Goal: Transaction & Acquisition: Purchase product/service

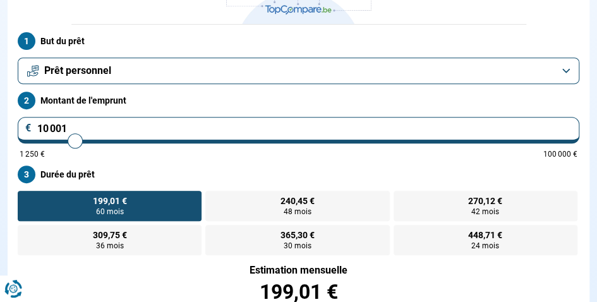
scroll to position [190, 0]
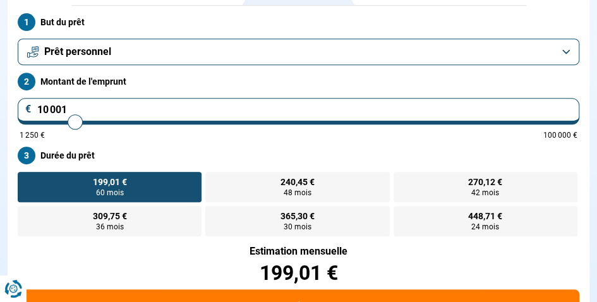
type input "1 250"
type input "1250"
click at [20, 122] on input "range" at bounding box center [299, 122] width 558 height 3
radio input "true"
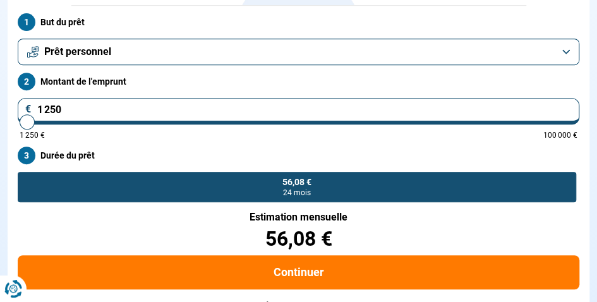
scroll to position [215, 0]
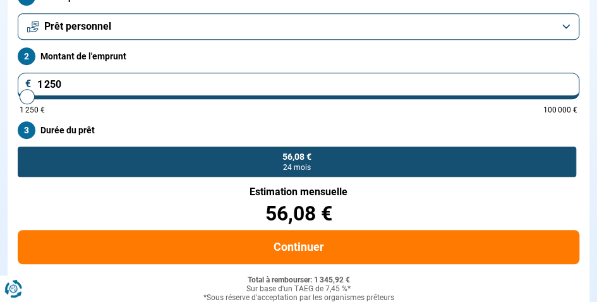
type input "3 000"
type input "3000"
type input "2 750"
type input "2750"
type input "3 250"
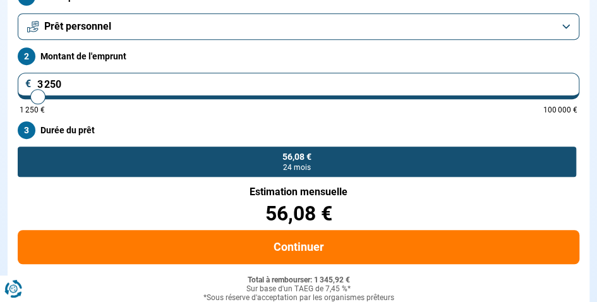
drag, startPoint x: 37, startPoint y: 100, endPoint x: 21, endPoint y: 106, distance: 16.6
type input "3750"
click at [40, 98] on input "range" at bounding box center [299, 96] width 558 height 3
type input "3 750"
radio input "false"
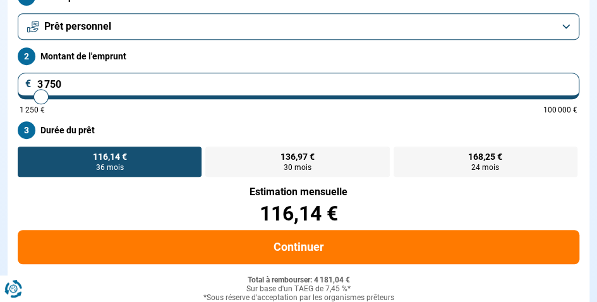
type input "1 500"
type input "1500"
click at [28, 97] on input "range" at bounding box center [299, 96] width 558 height 3
radio input "true"
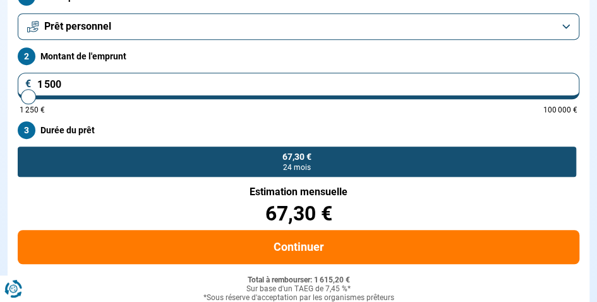
type input "2 000"
type input "2000"
type input "2 250"
type input "2250"
type input "2 500"
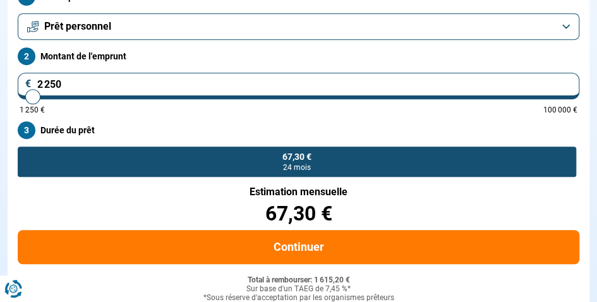
type input "2500"
type input "2 750"
type input "2750"
type input "2 500"
type input "2500"
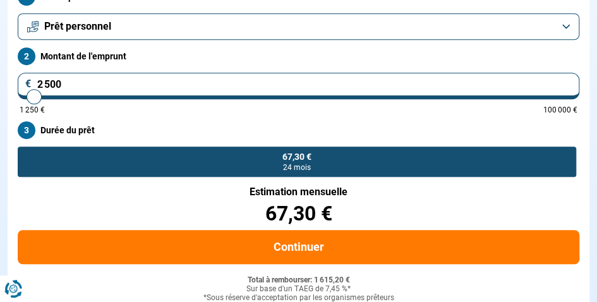
type input "2 000"
type input "2000"
type input "1 750"
type input "1750"
type input "1 500"
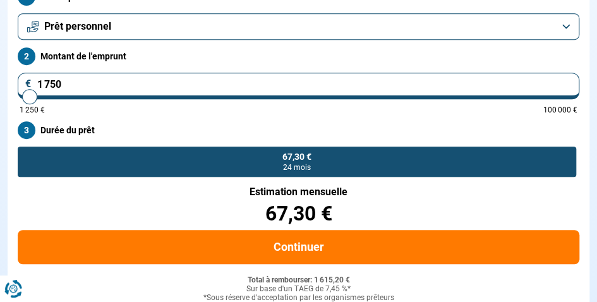
type input "1500"
type input "1 750"
type input "1750"
type input "2 000"
type input "2000"
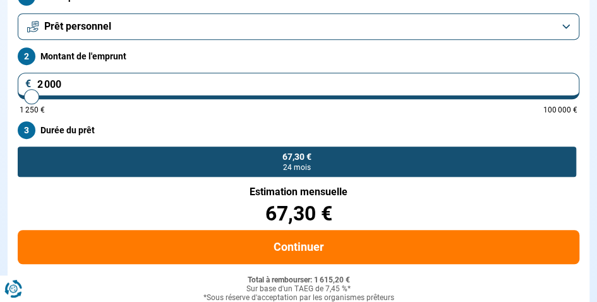
type input "1 750"
type input "1750"
type input "1 250"
type input "1250"
type input "1 500"
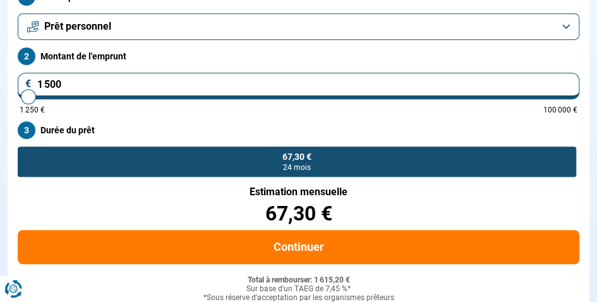
drag, startPoint x: 26, startPoint y: 99, endPoint x: 31, endPoint y: 104, distance: 7.6
type input "2000"
click at [31, 98] on input "range" at bounding box center [299, 96] width 558 height 3
click at [34, 106] on span "1 250 €" at bounding box center [32, 110] width 25 height 8
type input "2 250"
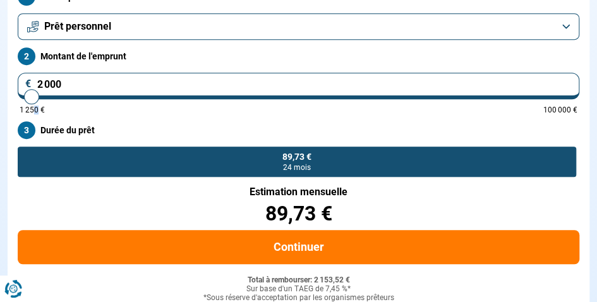
type input "2250"
type input "2 500"
type input "2500"
click at [33, 98] on input "range" at bounding box center [299, 96] width 558 height 3
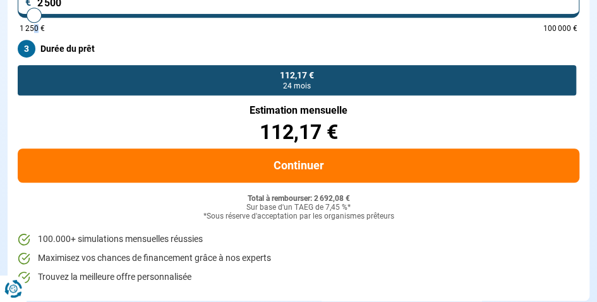
scroll to position [341, 0]
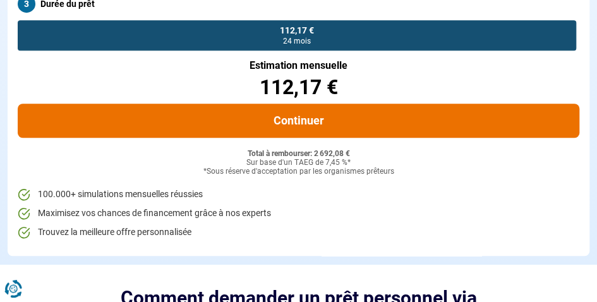
click at [281, 128] on button "Continuer" at bounding box center [299, 121] width 562 height 34
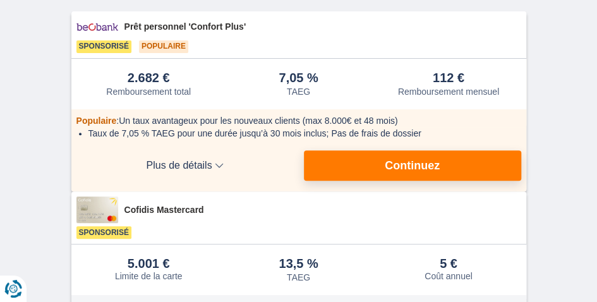
scroll to position [126, 0]
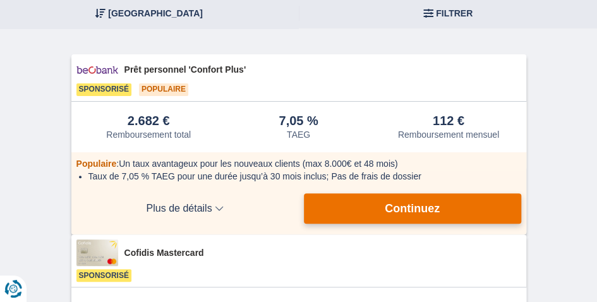
drag, startPoint x: 403, startPoint y: 205, endPoint x: 372, endPoint y: 210, distance: 32.0
click at [403, 205] on span "Continuez" at bounding box center [412, 208] width 55 height 11
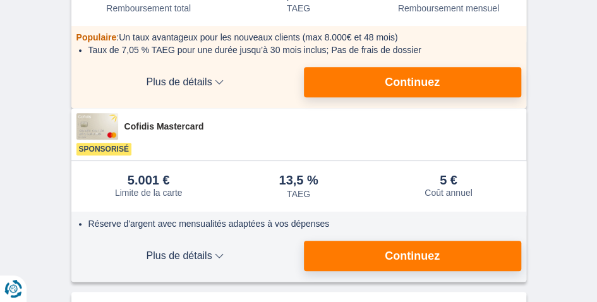
scroll to position [190, 0]
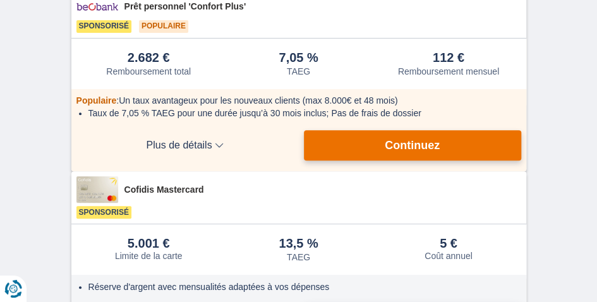
click at [399, 145] on span "Continuez" at bounding box center [412, 145] width 55 height 11
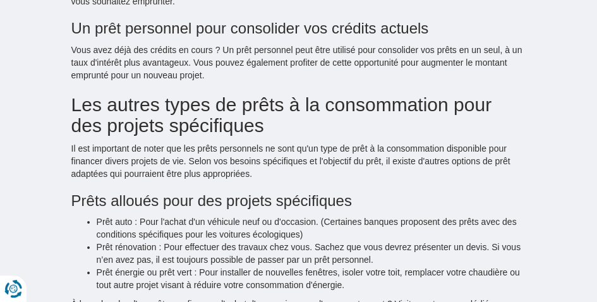
scroll to position [1580, 0]
